Goal: Information Seeking & Learning: Learn about a topic

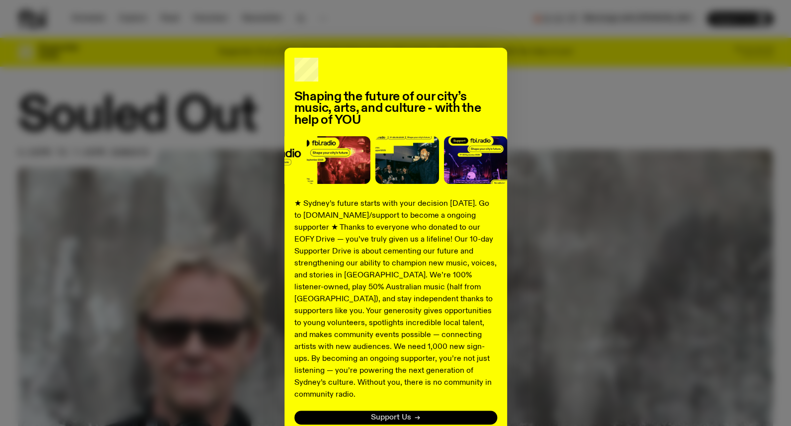
scroll to position [66, 0]
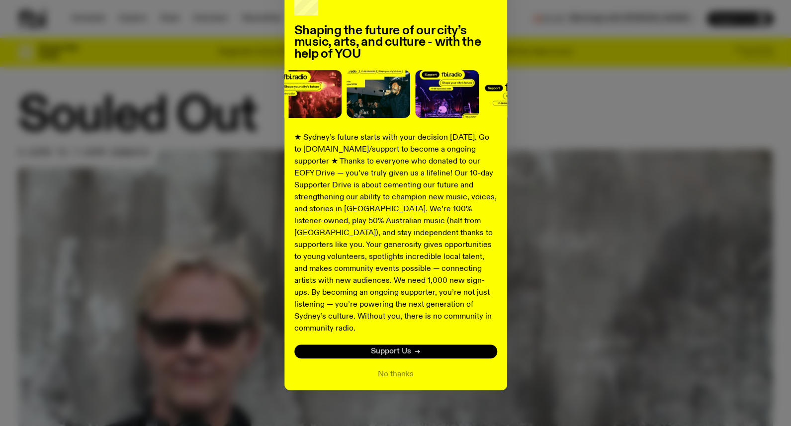
click at [375, 348] on span "Support Us" at bounding box center [391, 351] width 40 height 7
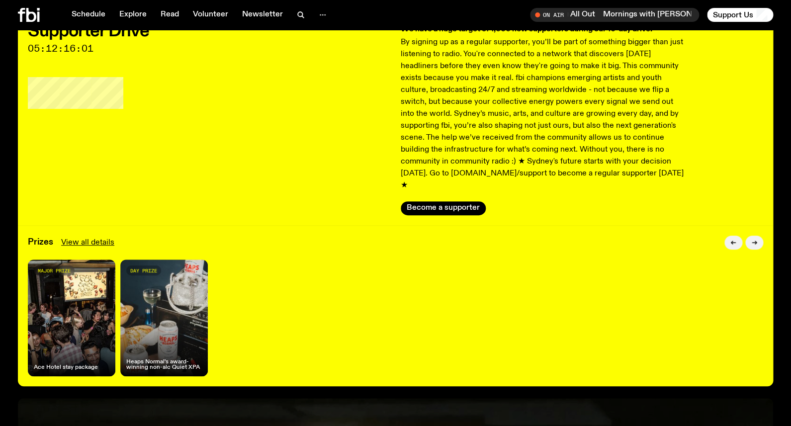
scroll to position [35, 0]
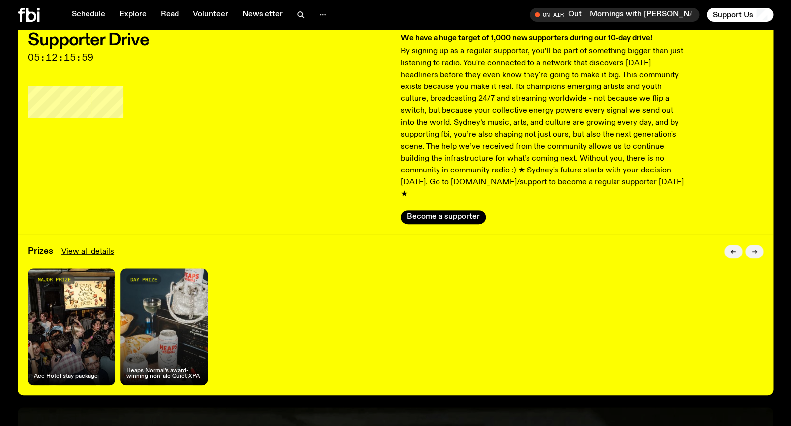
click at [756, 249] on icon "button" at bounding box center [755, 252] width 6 height 6
click at [417, 210] on button "Become a supporter" at bounding box center [443, 217] width 85 height 14
click at [29, 16] on icon at bounding box center [29, 15] width 22 height 14
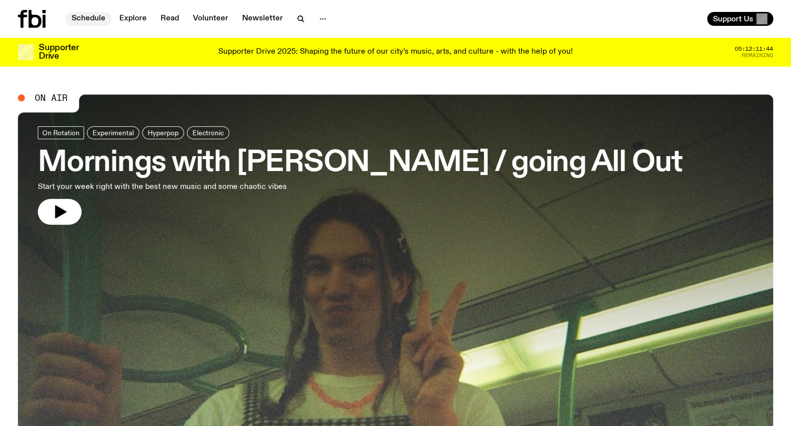
click at [80, 20] on link "Schedule" at bounding box center [89, 19] width 46 height 14
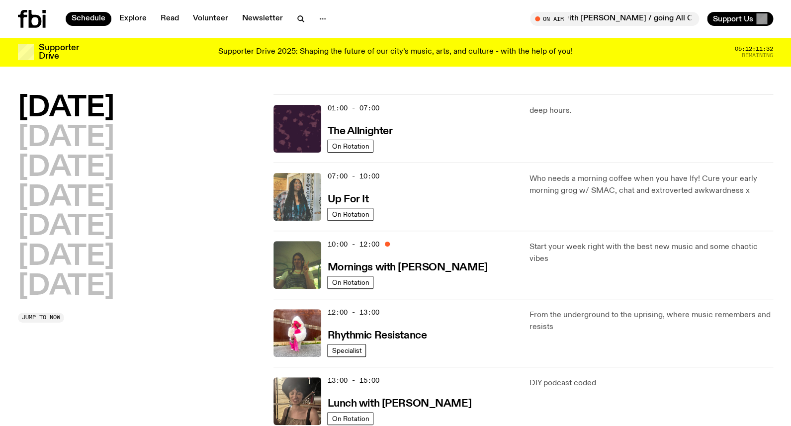
click at [299, 200] on img at bounding box center [298, 197] width 48 height 48
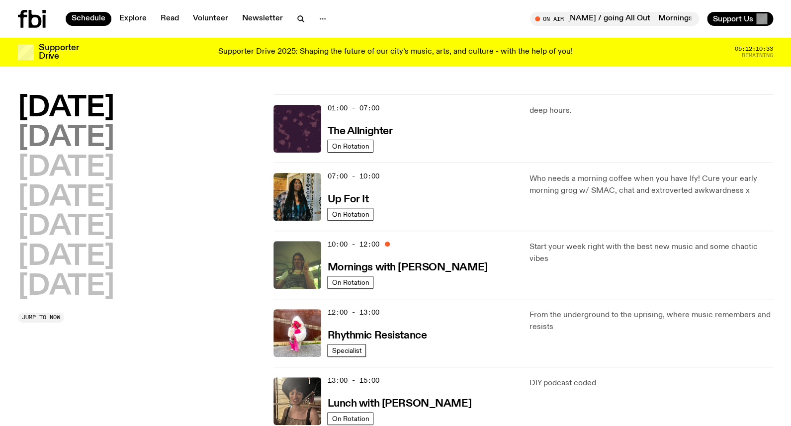
click at [59, 135] on h2 "[DATE]" at bounding box center [66, 138] width 96 height 28
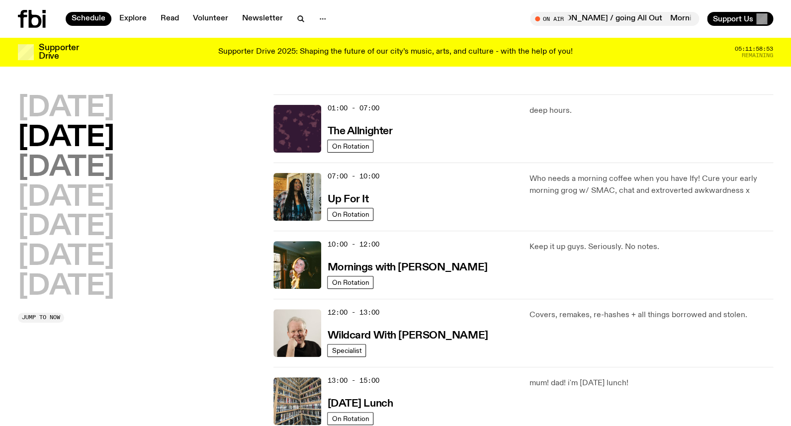
click at [67, 172] on h2 "[DATE]" at bounding box center [66, 168] width 96 height 28
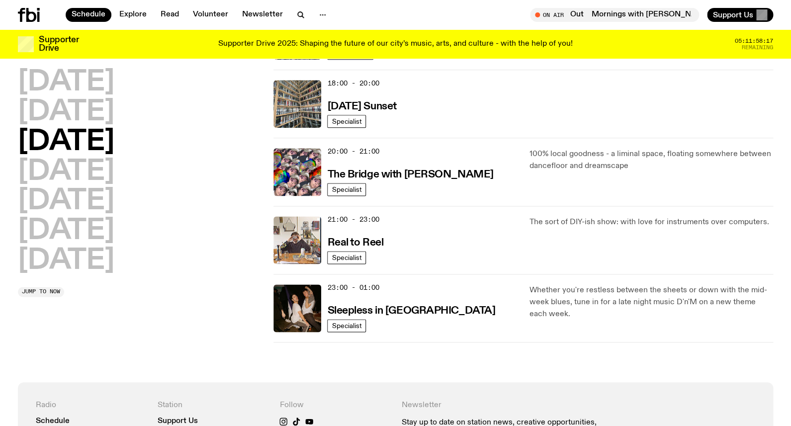
scroll to position [427, 0]
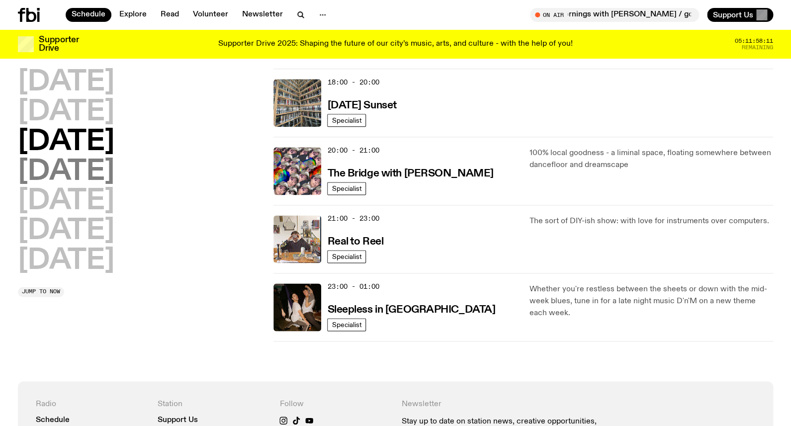
click at [70, 179] on h2 "[DATE]" at bounding box center [66, 172] width 96 height 28
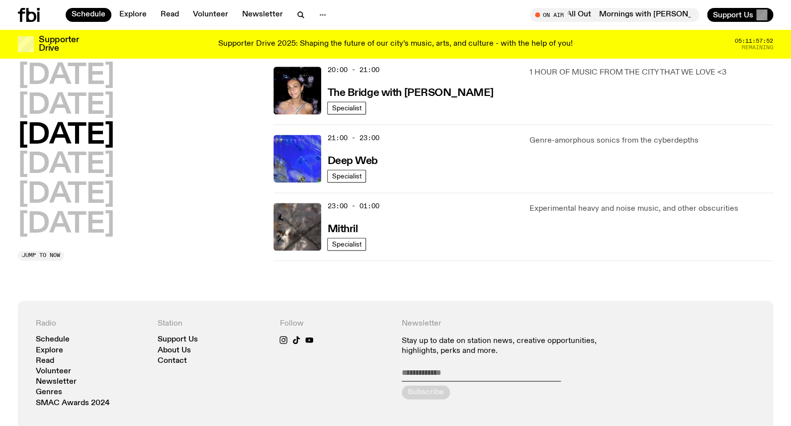
scroll to position [511, 0]
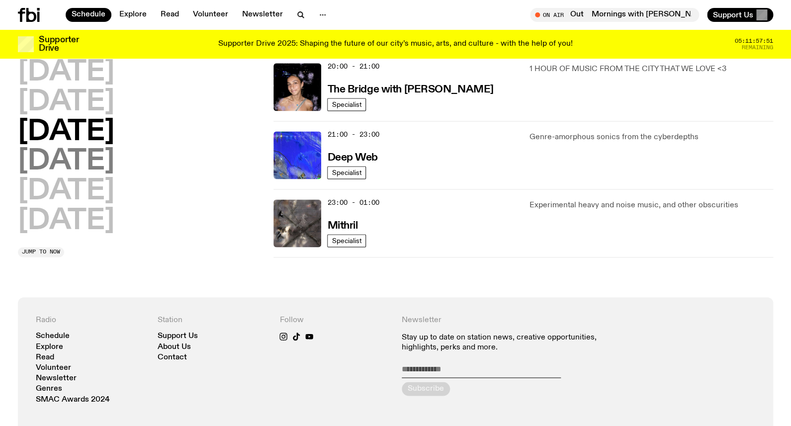
click at [41, 163] on h2 "[DATE]" at bounding box center [66, 162] width 96 height 28
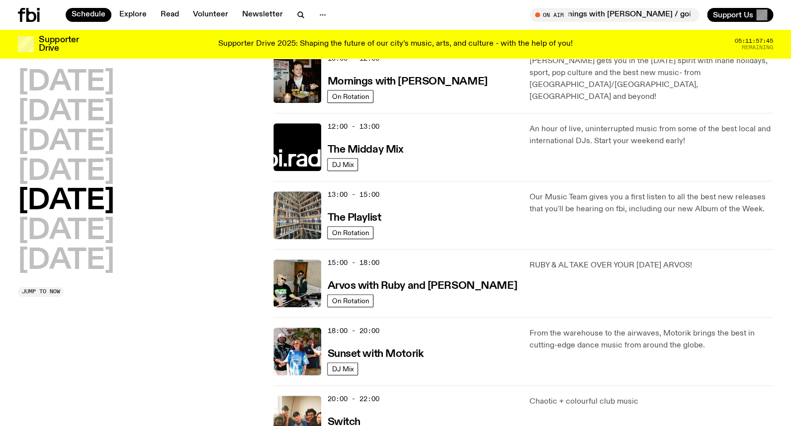
scroll to position [185, 0]
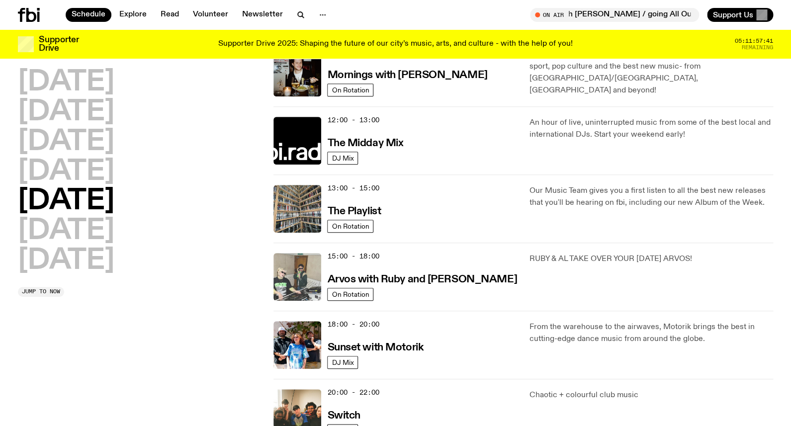
click at [289, 283] on img at bounding box center [298, 277] width 48 height 48
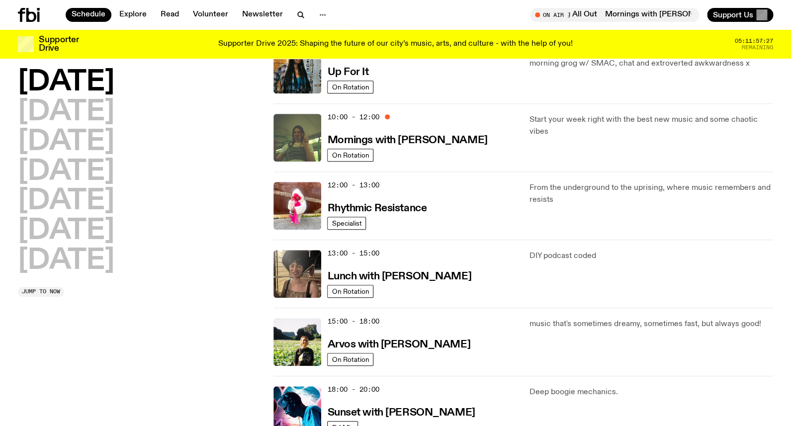
scroll to position [118, 0]
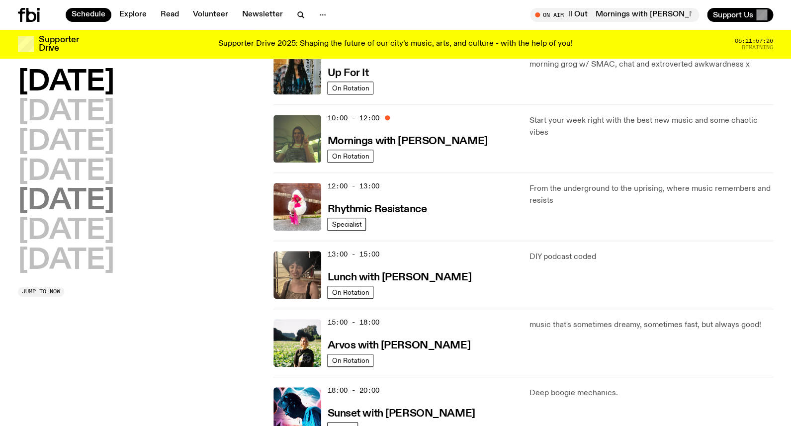
click at [52, 205] on h2 "[DATE]" at bounding box center [66, 202] width 96 height 28
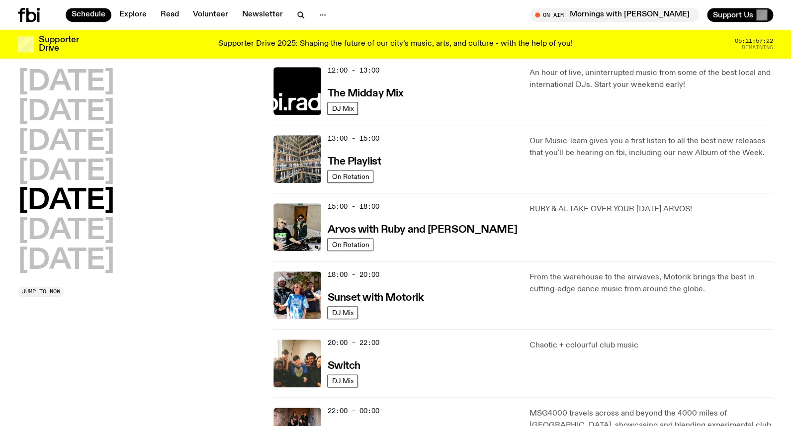
scroll to position [236, 0]
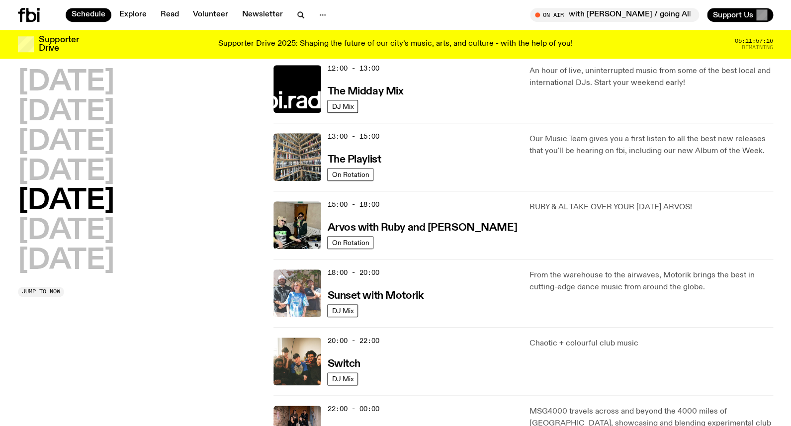
click at [290, 298] on img at bounding box center [298, 294] width 48 height 48
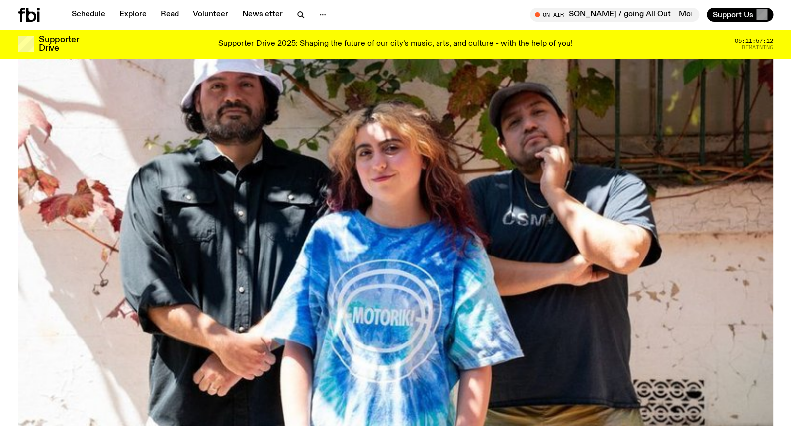
scroll to position [174, 0]
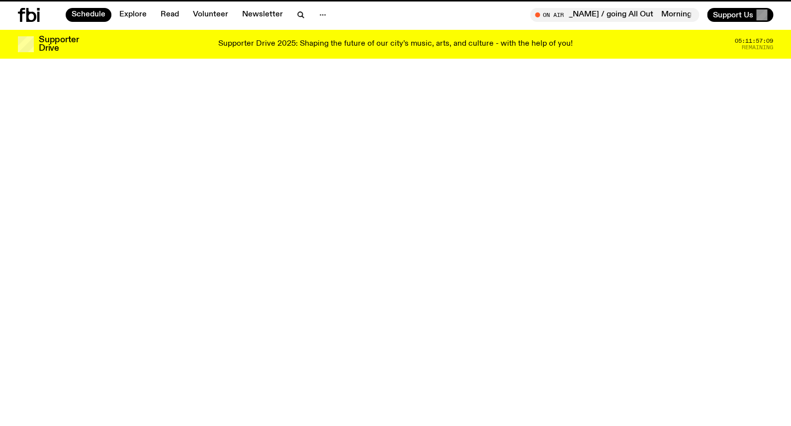
scroll to position [236, 0]
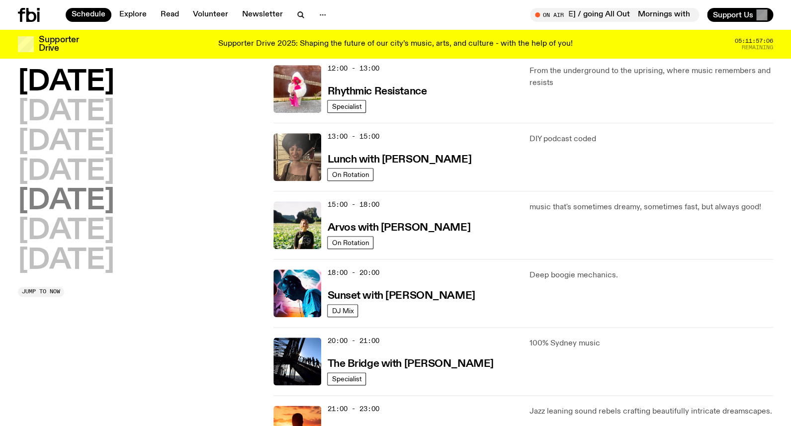
click at [67, 194] on h2 "[DATE]" at bounding box center [66, 202] width 96 height 28
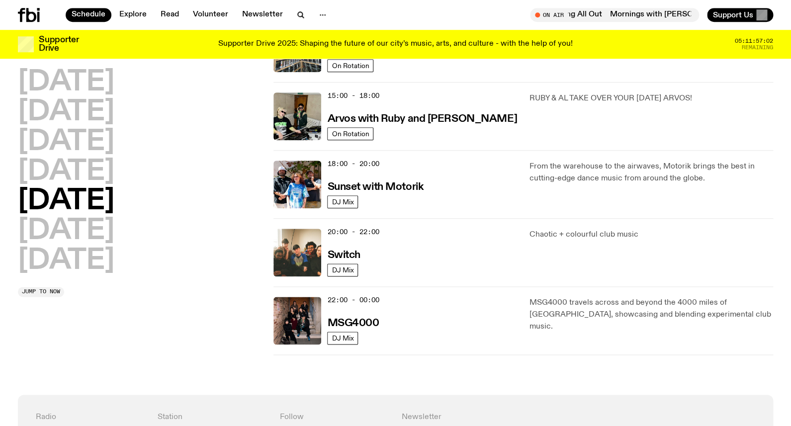
scroll to position [346, 0]
click at [90, 233] on h2 "[DATE]" at bounding box center [66, 231] width 96 height 28
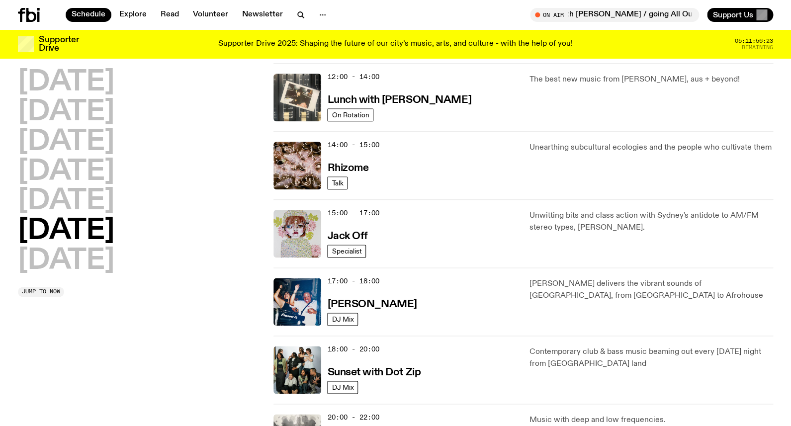
scroll to position [334, 0]
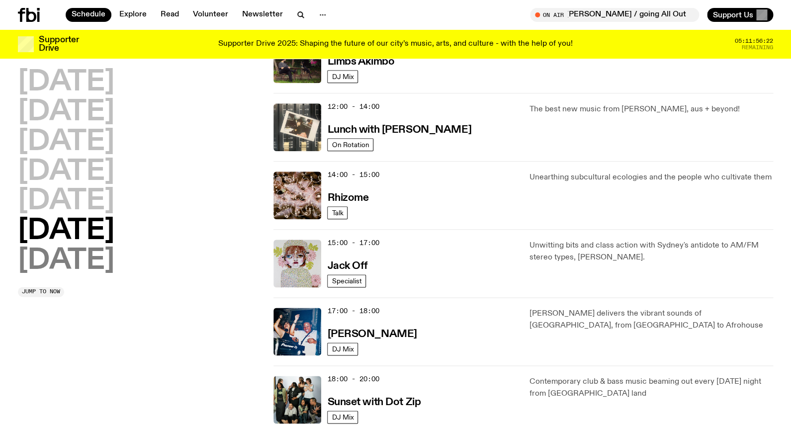
click at [35, 262] on h2 "[DATE]" at bounding box center [66, 261] width 96 height 28
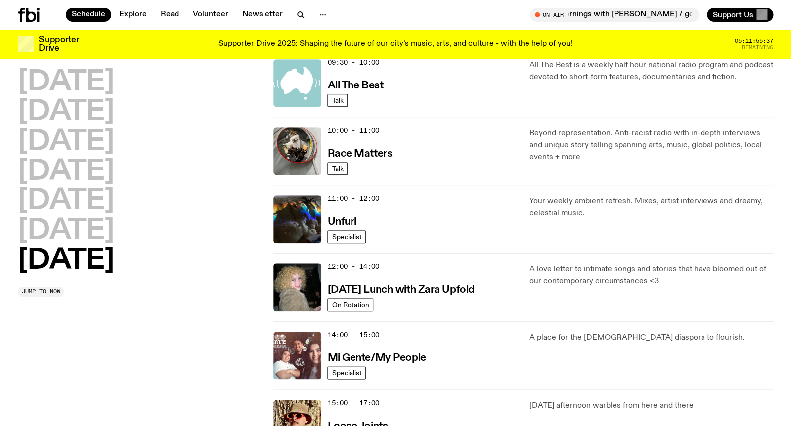
scroll to position [212, 0]
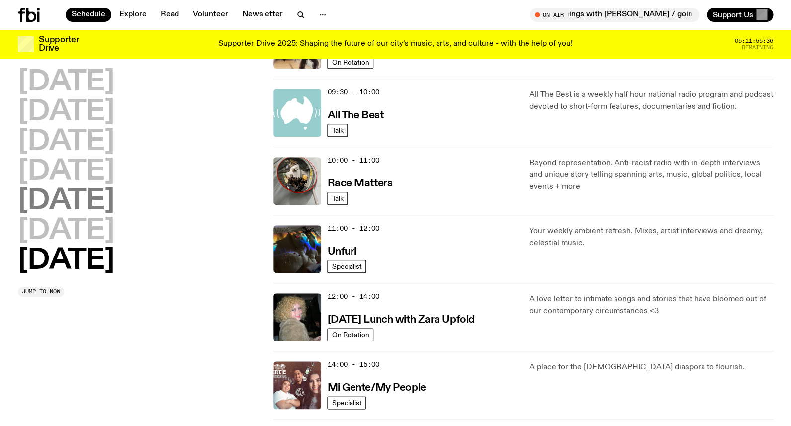
click at [63, 201] on h2 "[DATE]" at bounding box center [66, 202] width 96 height 28
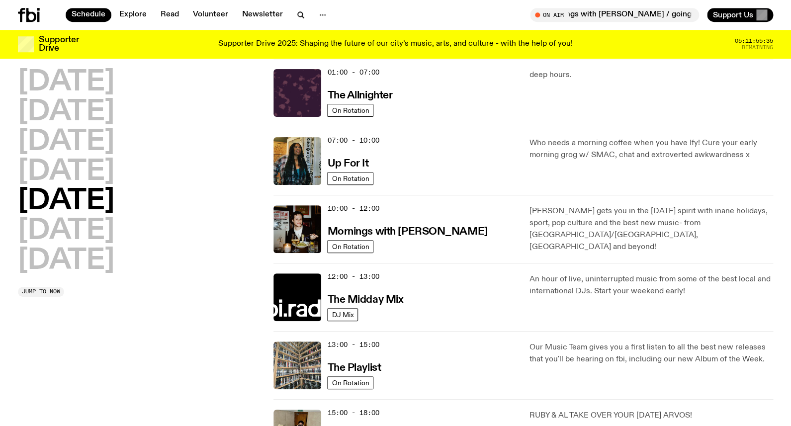
scroll to position [27, 0]
click at [128, 14] on link "Explore" at bounding box center [132, 15] width 39 height 14
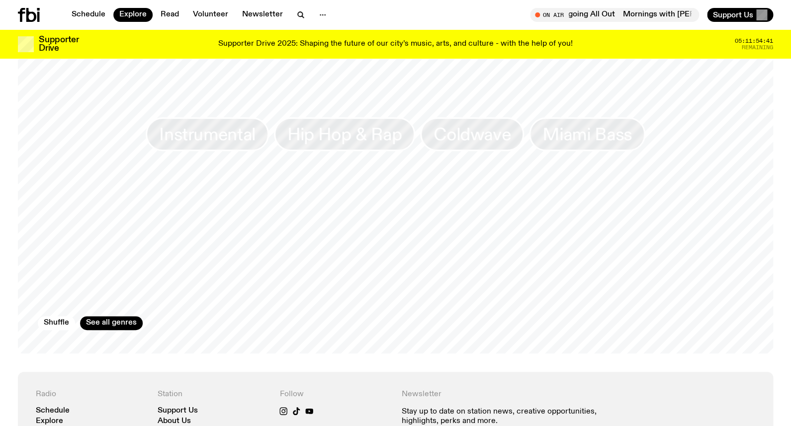
scroll to position [1653, 0]
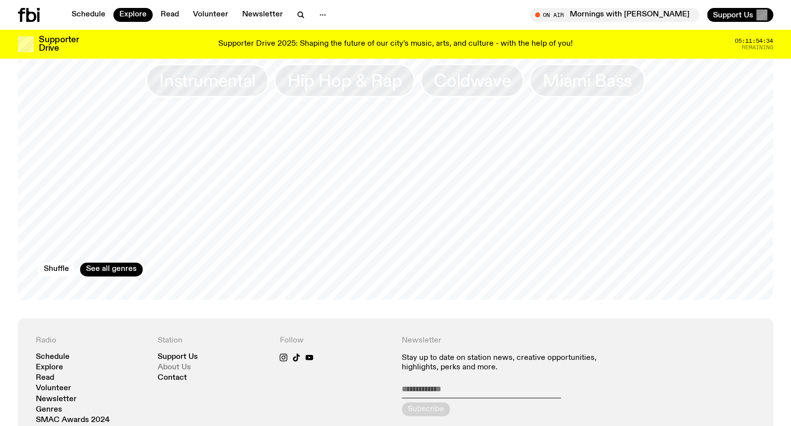
click at [170, 364] on link "About Us" at bounding box center [174, 367] width 33 height 7
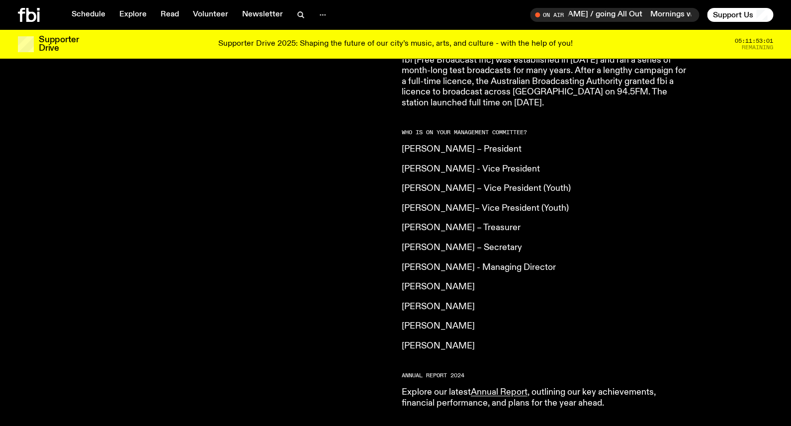
scroll to position [758, 0]
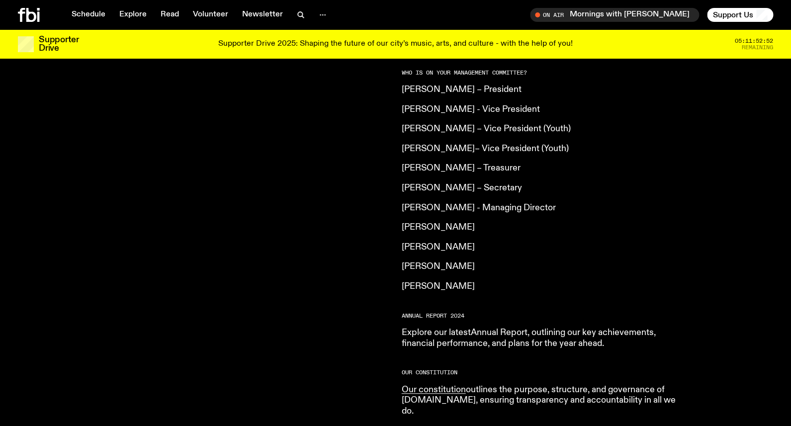
click at [490, 328] on link "Annual Report" at bounding box center [499, 332] width 57 height 9
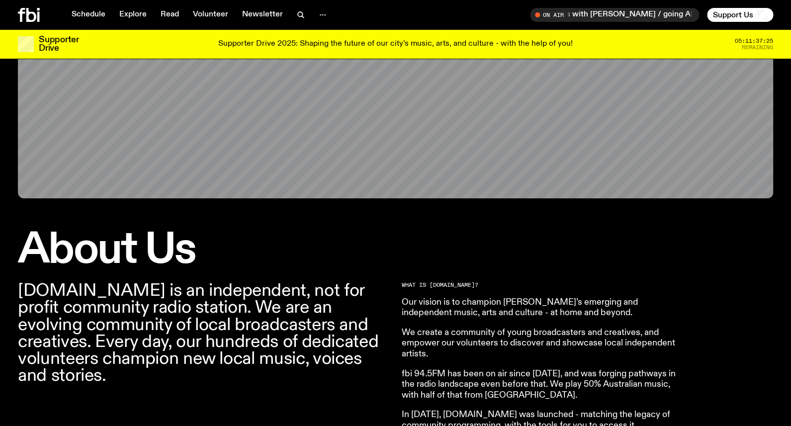
scroll to position [0, 0]
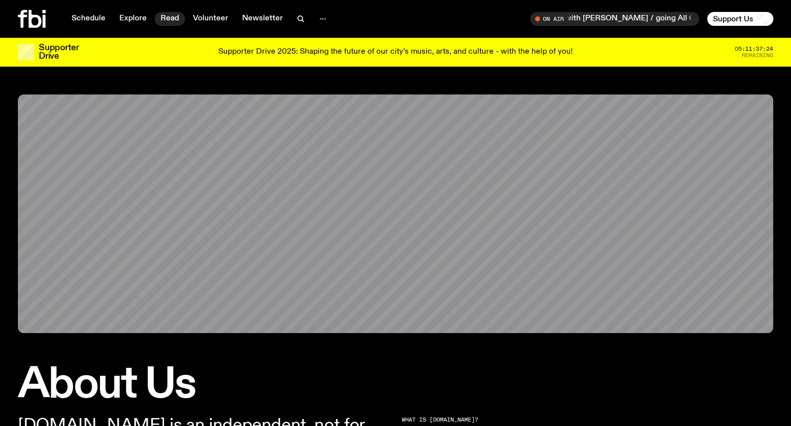
click at [170, 19] on link "Read" at bounding box center [170, 19] width 30 height 14
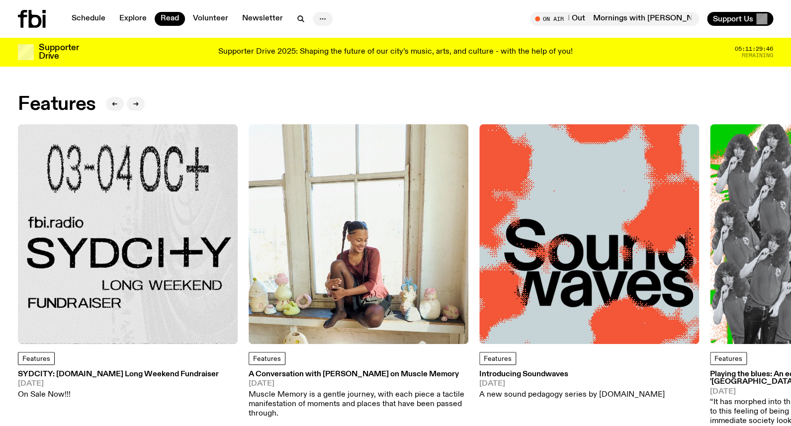
click at [319, 17] on icon "button" at bounding box center [323, 19] width 12 height 12
click at [439, 18] on div "On Air Mornings with [PERSON_NAME] / going All Out Mornings with [PERSON_NAME] …" at bounding box center [587, 19] width 374 height 14
